Goal: Task Accomplishment & Management: Manage account settings

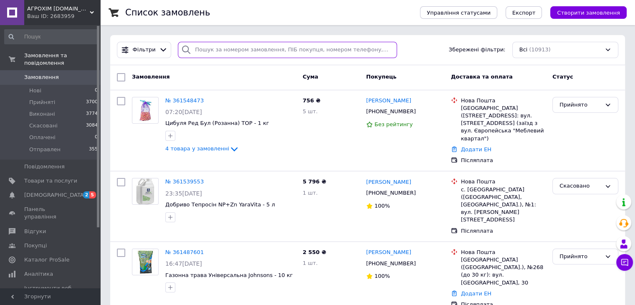
click at [249, 51] on input "search" at bounding box center [287, 50] width 219 height 16
paste input "0981375044"
type input "0981375044"
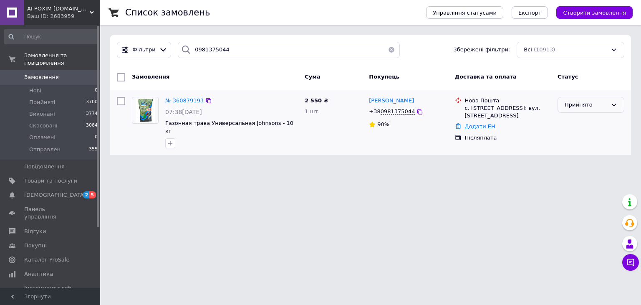
click at [593, 105] on div "Прийнято" at bounding box center [586, 105] width 43 height 9
click at [576, 134] on li "Скасовано" at bounding box center [591, 137] width 66 height 15
click at [387, 103] on span "[PERSON_NAME]" at bounding box center [391, 100] width 45 height 6
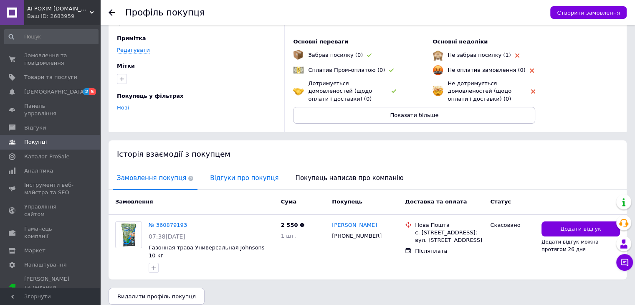
click at [221, 176] on span "Відгуки про покупця" at bounding box center [244, 177] width 77 height 21
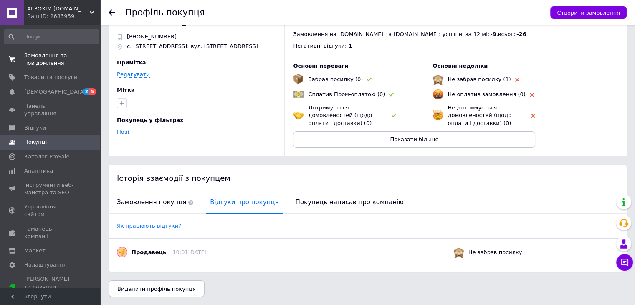
click at [35, 63] on span "Замовлення та повідомлення" at bounding box center [50, 59] width 53 height 15
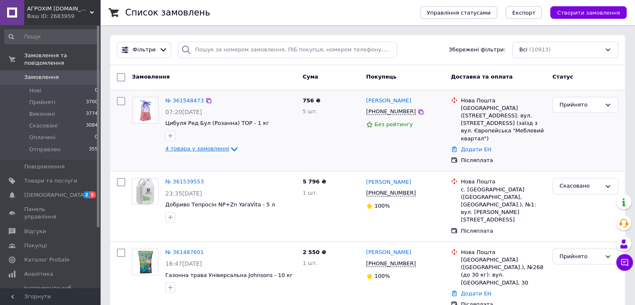
click at [208, 149] on span "4 товара у замовленні" at bounding box center [197, 149] width 64 height 6
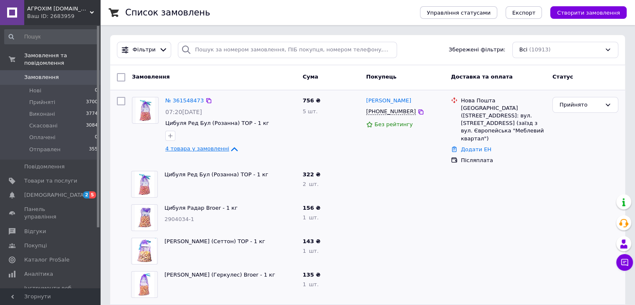
click at [202, 146] on span "4 товара у замовленні" at bounding box center [197, 149] width 64 height 6
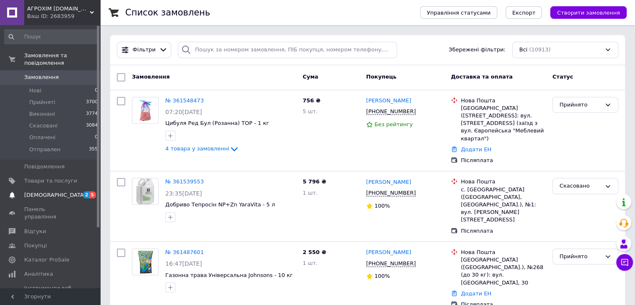
click at [37, 191] on span "[DEMOGRAPHIC_DATA]" at bounding box center [55, 195] width 62 height 8
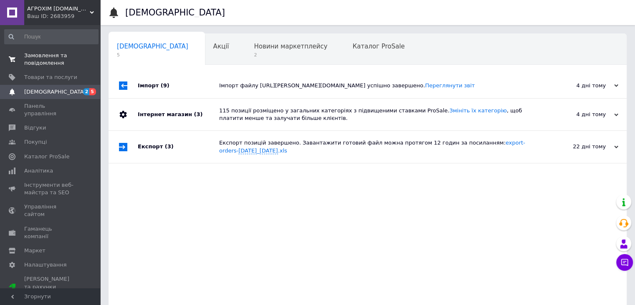
click at [54, 63] on span "Замовлення та повідомлення" at bounding box center [50, 59] width 53 height 15
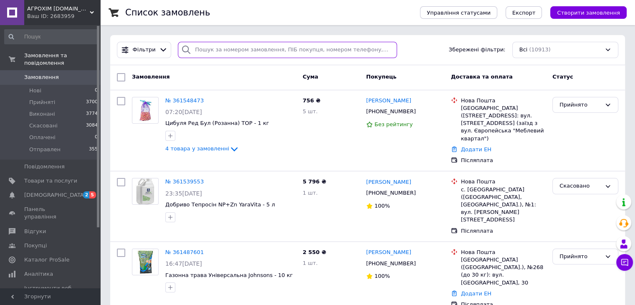
click at [227, 56] on input "search" at bounding box center [287, 50] width 219 height 16
paste input "0972243668"
type input "0972243668"
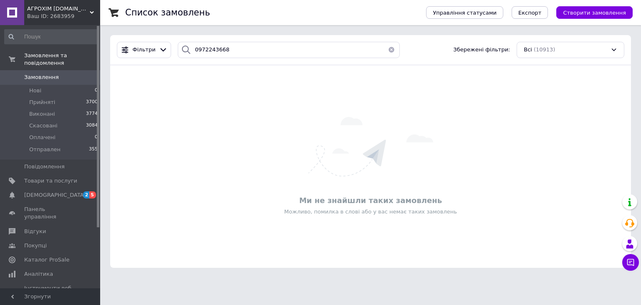
click at [34, 73] on span "Замовлення" at bounding box center [41, 77] width 35 height 8
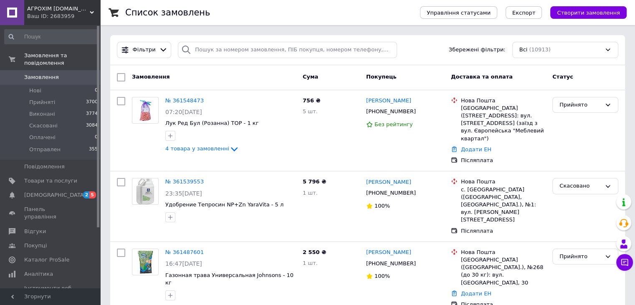
click at [25, 73] on span "Замовлення" at bounding box center [41, 77] width 35 height 8
click at [54, 73] on span "Замовлення" at bounding box center [41, 77] width 35 height 8
click at [48, 202] on link "Панель управління" at bounding box center [51, 213] width 103 height 22
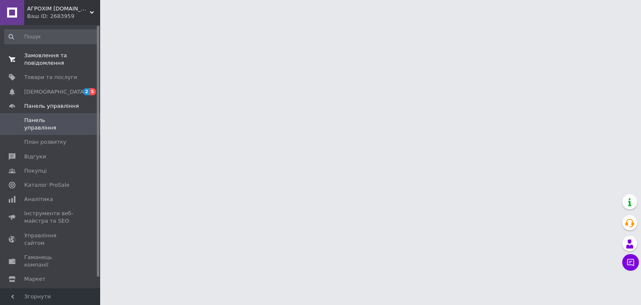
click at [52, 56] on span "Замовлення та повідомлення" at bounding box center [50, 59] width 53 height 15
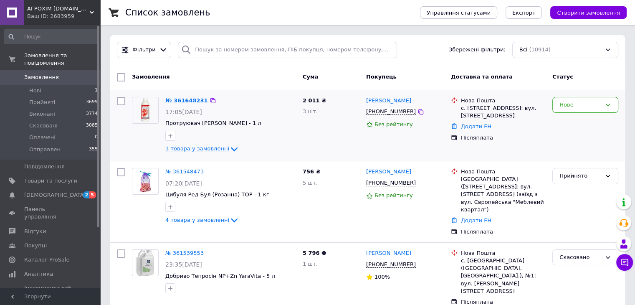
click at [214, 149] on span "3 товара у замовленні" at bounding box center [197, 149] width 64 height 6
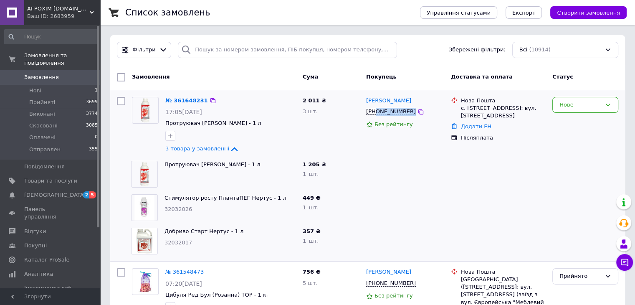
drag, startPoint x: 419, startPoint y: 113, endPoint x: 376, endPoint y: 113, distance: 42.6
click at [376, 113] on div "[PHONE_NUMBER]" at bounding box center [405, 112] width 80 height 10
copy div "0665173639"
click at [414, 75] on div "Покупець" at bounding box center [405, 77] width 85 height 15
click at [607, 75] on div "Статус" at bounding box center [585, 77] width 73 height 15
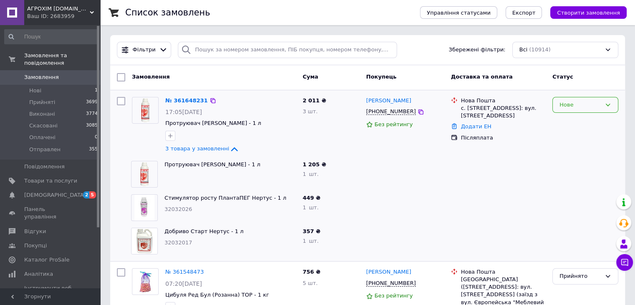
click at [595, 107] on div "Нове" at bounding box center [580, 105] width 42 height 9
click at [573, 151] on li "Скасовано" at bounding box center [584, 152] width 65 height 15
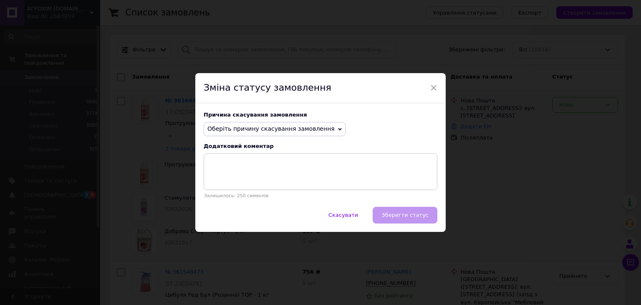
click at [257, 132] on span "Оберіть причину скасування замовлення" at bounding box center [275, 129] width 142 height 14
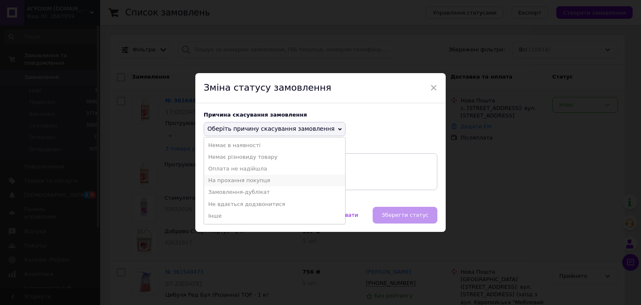
click at [253, 177] on li "На прохання покупця" at bounding box center [274, 180] width 141 height 12
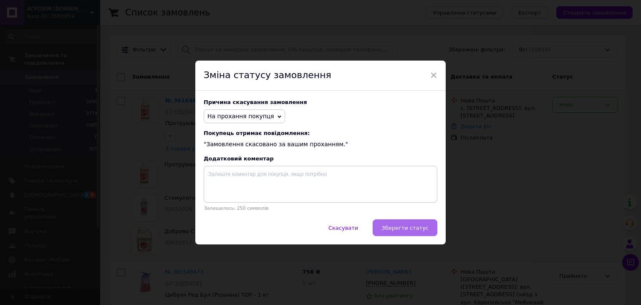
click at [419, 230] on span "Зберегти статус" at bounding box center [404, 227] width 47 height 6
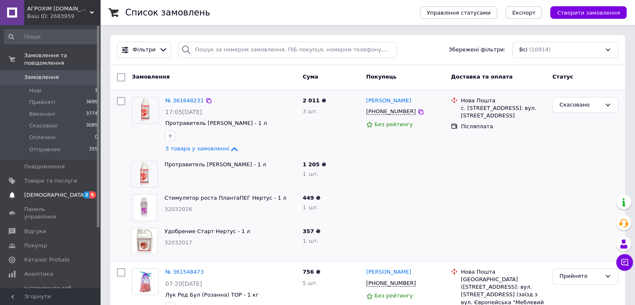
click at [52, 191] on span "[DEMOGRAPHIC_DATA]" at bounding box center [55, 195] width 62 height 8
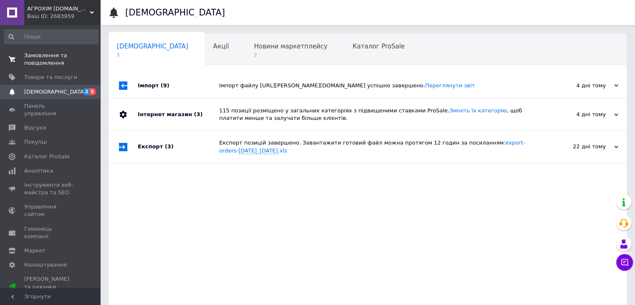
click at [51, 55] on span "Замовлення та повідомлення" at bounding box center [50, 59] width 53 height 15
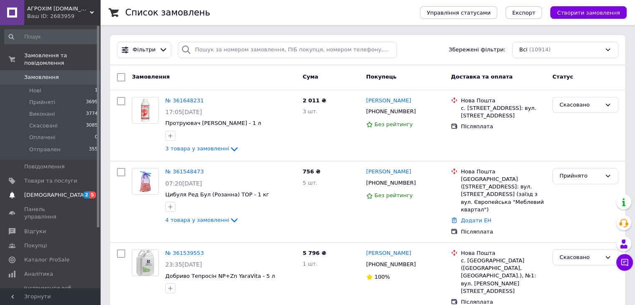
click at [57, 191] on span "[DEMOGRAPHIC_DATA]" at bounding box center [50, 195] width 53 height 8
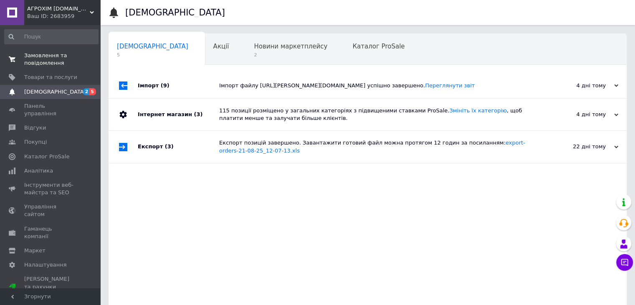
click at [47, 59] on span "Замовлення та повідомлення" at bounding box center [50, 59] width 53 height 15
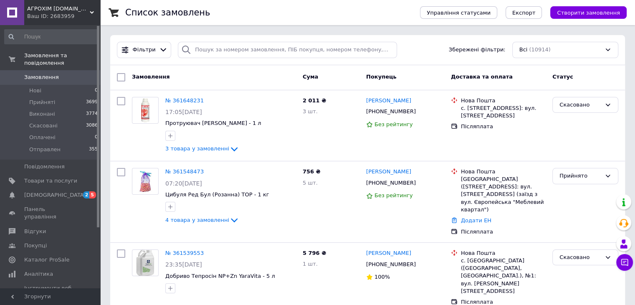
click at [31, 73] on span "Замовлення" at bounding box center [41, 77] width 35 height 8
click at [58, 191] on span "[DEMOGRAPHIC_DATA]" at bounding box center [50, 195] width 53 height 8
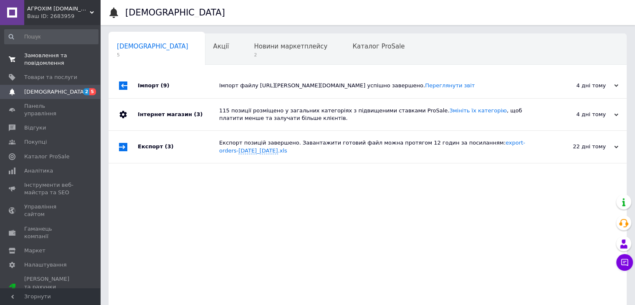
click at [63, 60] on span "Замовлення та повідомлення" at bounding box center [50, 59] width 53 height 15
